Goal: Task Accomplishment & Management: Manage account settings

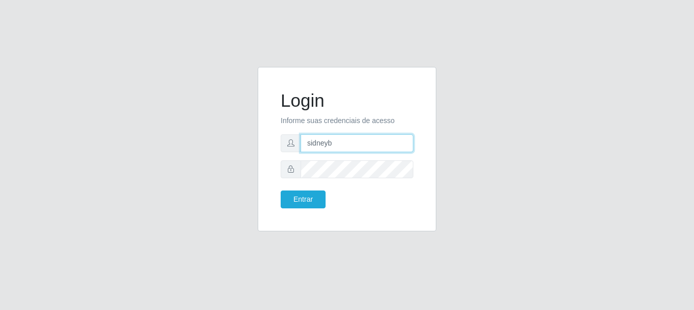
type input "[EMAIL_ADDRESS][DOMAIN_NAME]"
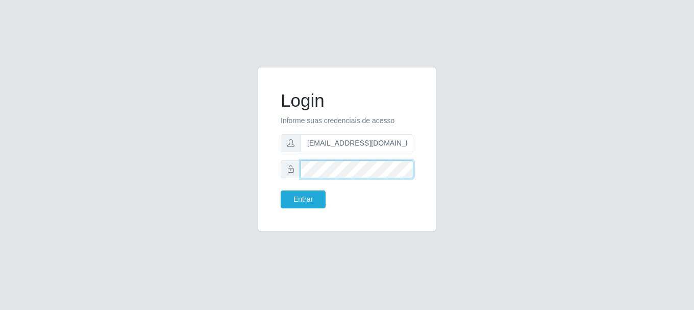
click at [281, 190] on button "Entrar" at bounding box center [303, 199] width 45 height 18
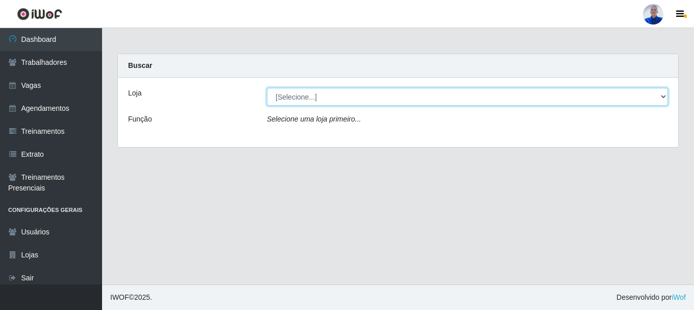
click at [288, 103] on select "[Selecione...] Supermercado [GEOGRAPHIC_DATA]" at bounding box center [467, 97] width 401 height 18
select select "165"
click at [267, 88] on select "[Selecione...] Supermercado [GEOGRAPHIC_DATA]" at bounding box center [467, 97] width 401 height 18
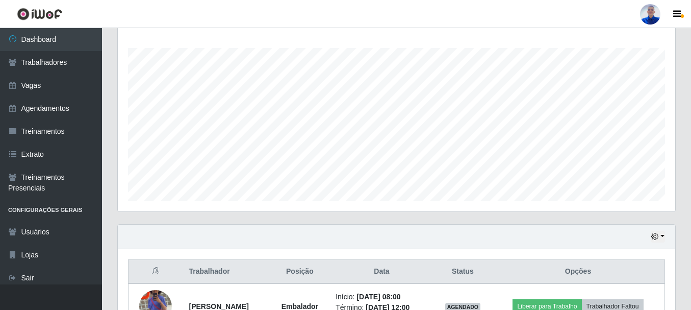
scroll to position [232, 0]
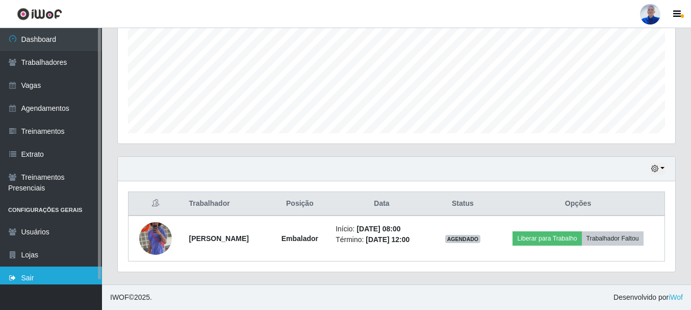
click at [55, 277] on link "Sair" at bounding box center [51, 277] width 102 height 23
